Goal: Use online tool/utility

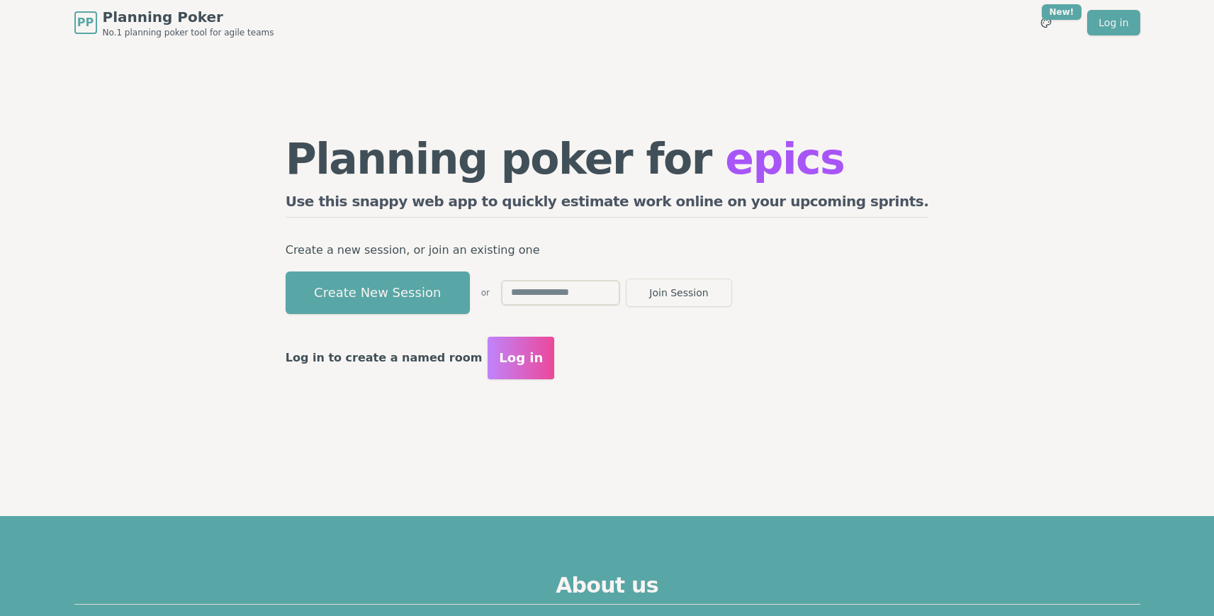
click at [620, 293] on input "text" at bounding box center [560, 293] width 119 height 26
type input "****"
click at [626, 279] on button "Join Session" at bounding box center [679, 293] width 106 height 28
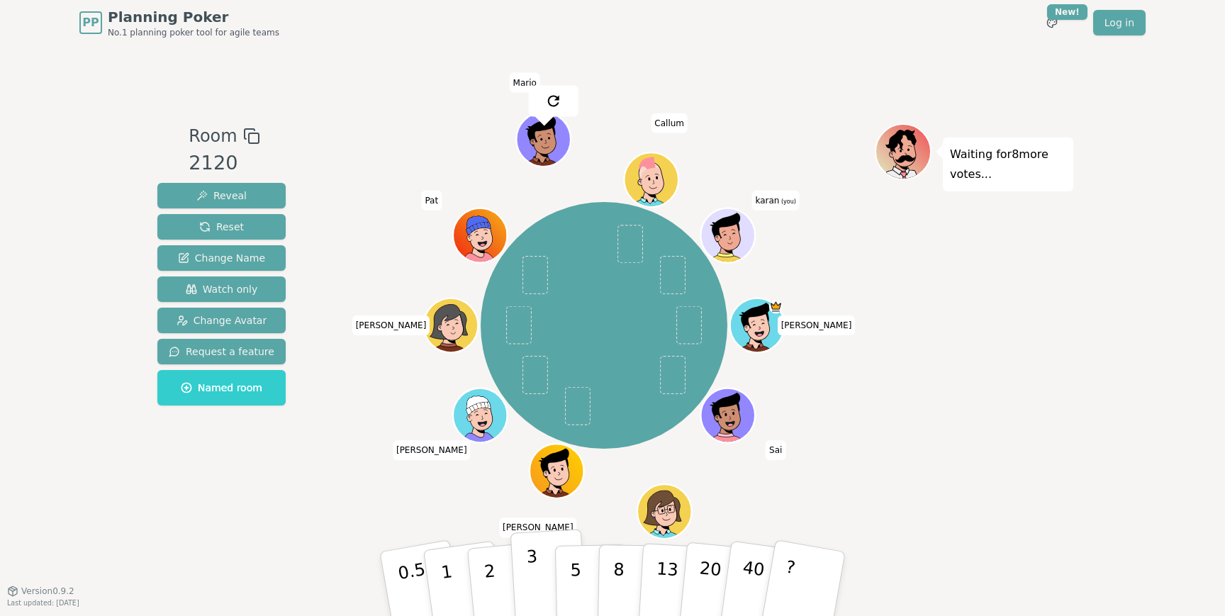
click at [533, 570] on p "3" at bounding box center [534, 584] width 16 height 77
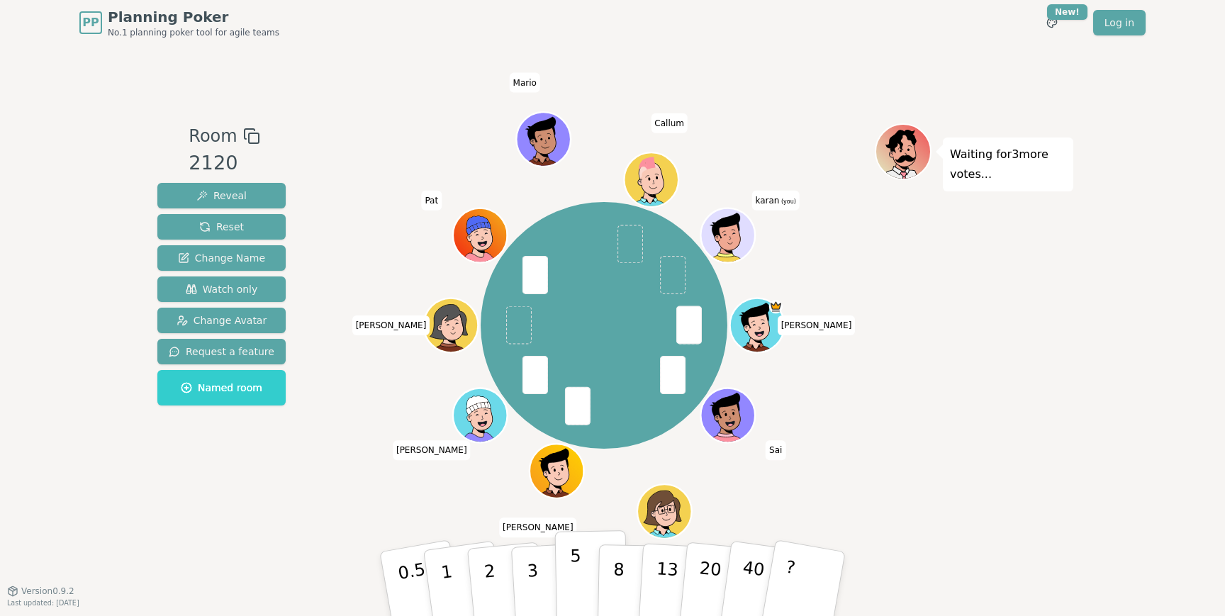
click at [566, 578] on button "5" at bounding box center [591, 584] width 73 height 108
click at [541, 563] on button "3" at bounding box center [548, 584] width 77 height 111
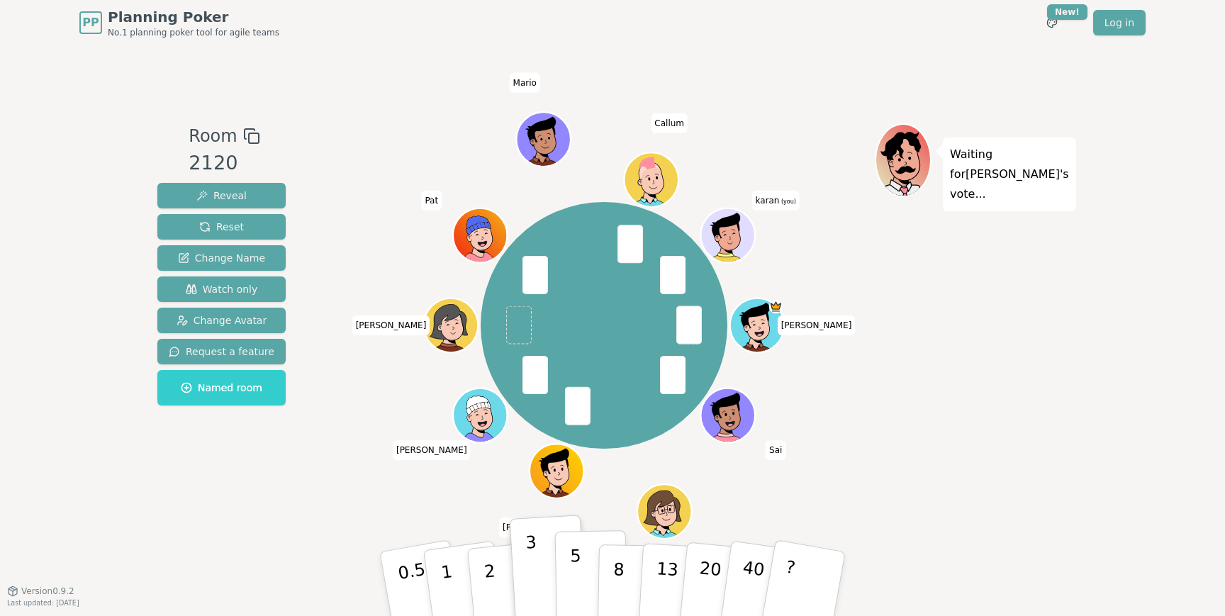
click at [570, 568] on p "5" at bounding box center [576, 584] width 12 height 77
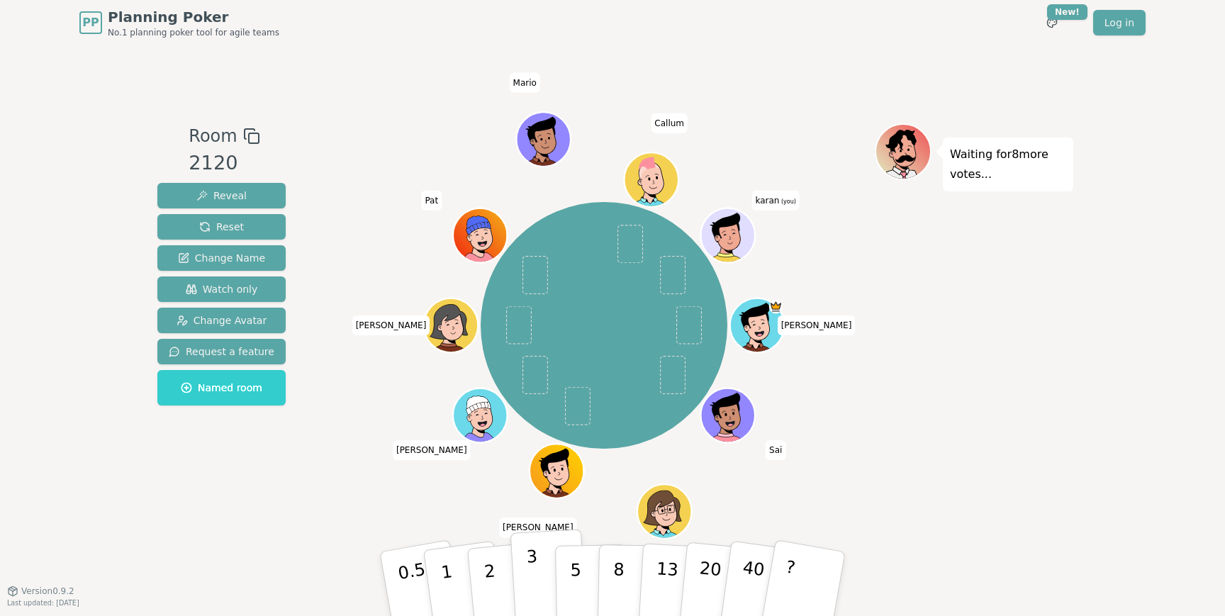
click at [527, 575] on p "3" at bounding box center [534, 584] width 16 height 77
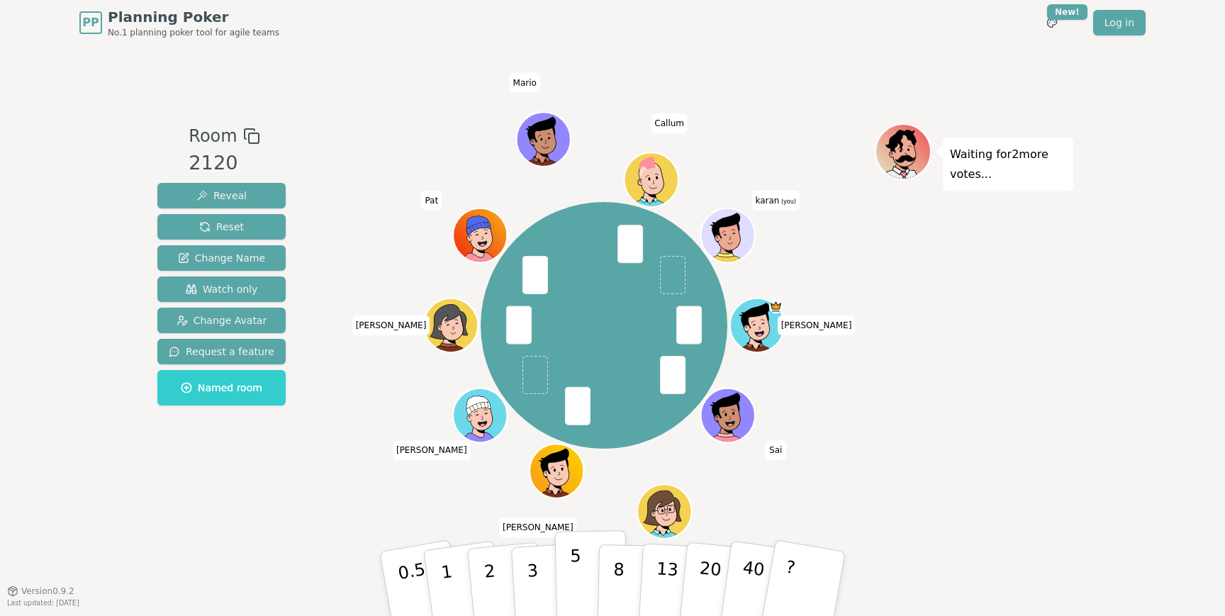
click at [556, 569] on button "5" at bounding box center [591, 584] width 73 height 108
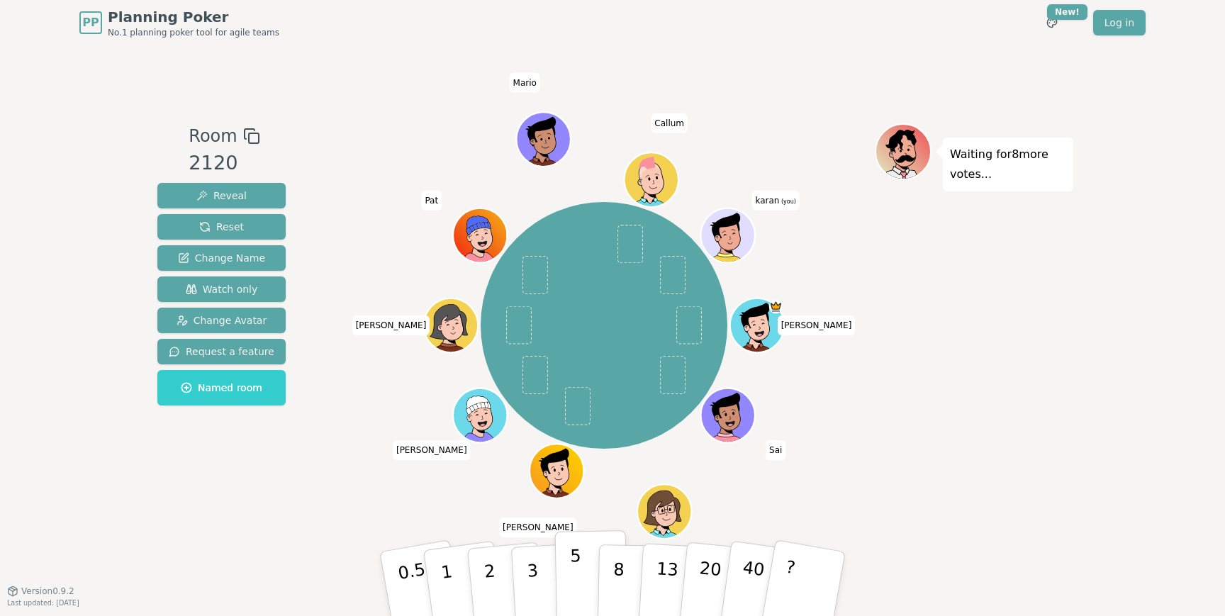
click at [573, 578] on p "5" at bounding box center [576, 584] width 12 height 77
click at [249, 231] on button "Reset" at bounding box center [221, 227] width 128 height 26
click at [570, 580] on p "5" at bounding box center [576, 584] width 12 height 77
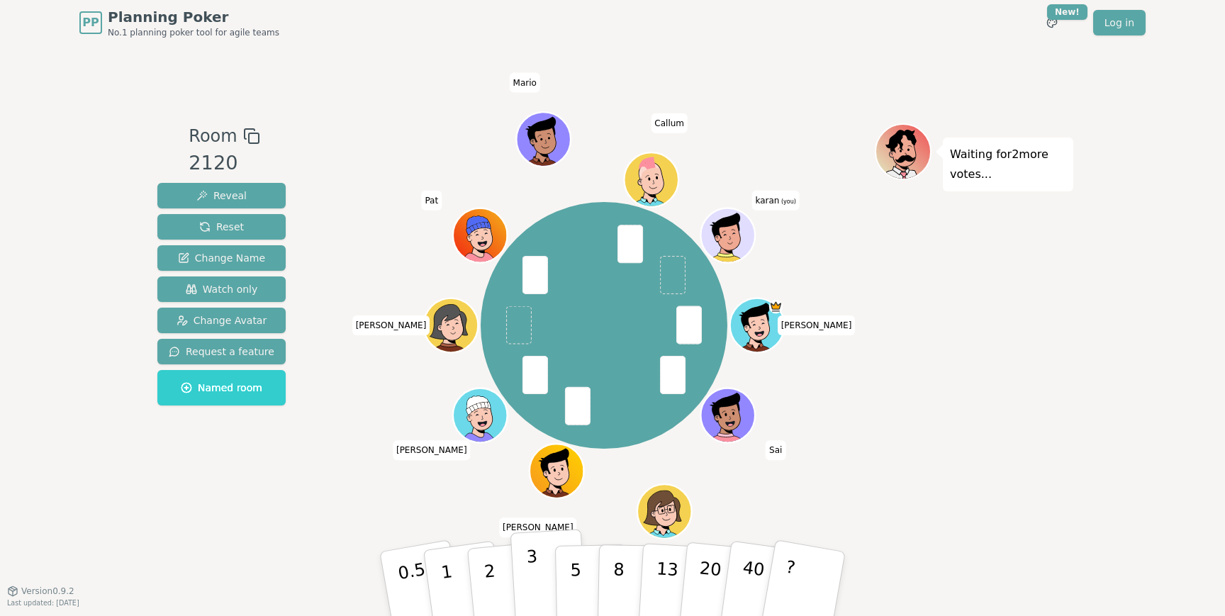
click at [529, 576] on p "3" at bounding box center [534, 584] width 16 height 77
